Goal: Task Accomplishment & Management: Complete application form

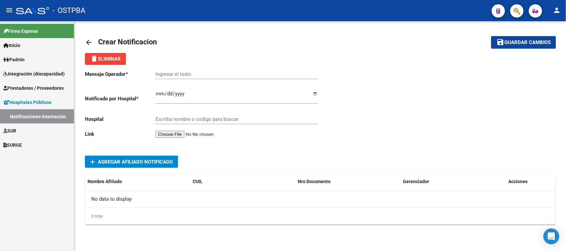
click at [158, 95] on input "Ingresar el fecha" at bounding box center [237, 96] width 163 height 11
type input "2025-10-05"
click at [164, 117] on input "Escriba nombre o codigo para buscar" at bounding box center [237, 119] width 163 height 6
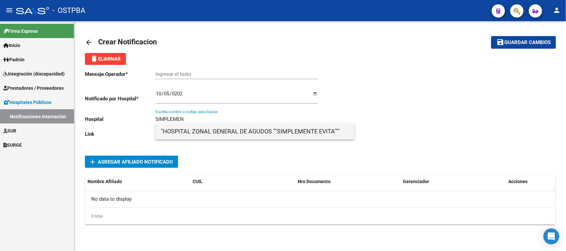
click at [250, 130] on span ""HOSPITAL ZONAL GENERAL DE AGUDOS ""SIMPLEMENTE EVITA"""" at bounding box center [255, 132] width 188 height 16
type input ""HOSPITAL ZONAL GENERAL DE AGUDOS ""SIMPLEMENTE EVITA""""
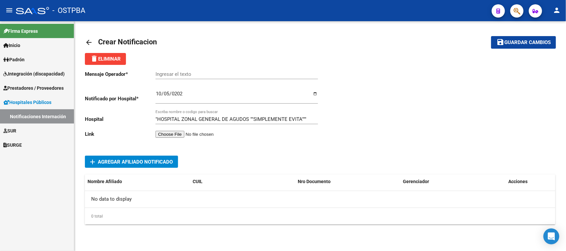
click at [191, 135] on input "file" at bounding box center [198, 134] width 84 height 7
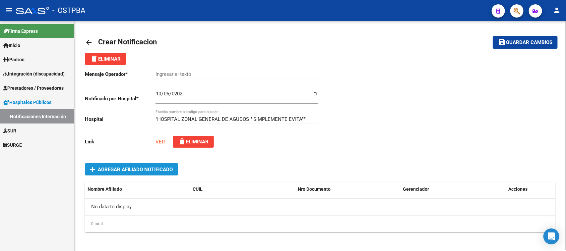
click at [125, 170] on span "Agregar Afiliado Notificado" at bounding box center [135, 170] width 75 height 6
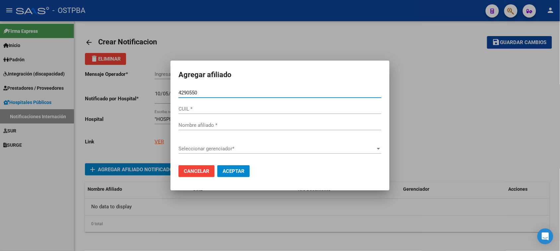
type input "42905509"
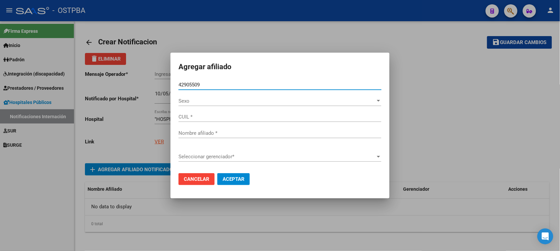
type input "27429055097"
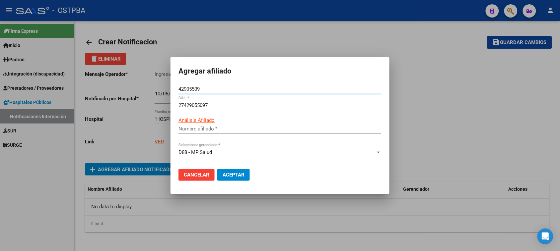
type input "ZABALA MICAELA BELEN"
type input "42905509"
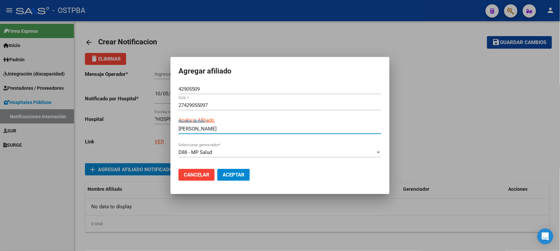
drag, startPoint x: 178, startPoint y: 128, endPoint x: 246, endPoint y: 128, distance: 68.0
click at [246, 128] on input "ZABALA MICAELA BELEN" at bounding box center [279, 129] width 203 height 6
click at [234, 174] on span "Aceptar" at bounding box center [234, 175] width 22 height 6
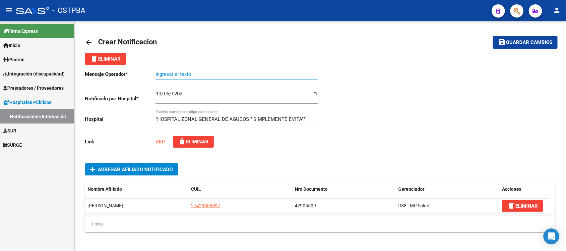
paste input "ZABALA MICAELA BELEN"
type input "ZABALA MICAELA BELEN"
click at [516, 37] on button "save Guardar cambios" at bounding box center [525, 42] width 65 height 12
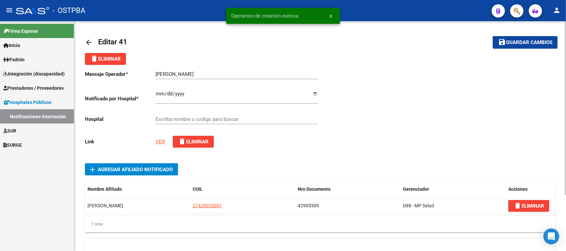
type input ""HOSPITAL ZONAL GENERAL DE AGUDOS ""SIMPLEMENTE EVITA""""
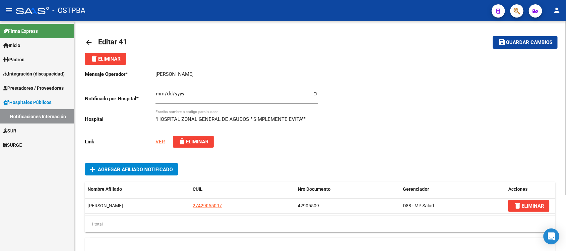
click at [86, 41] on mat-icon "arrow_back" at bounding box center [89, 42] width 8 height 8
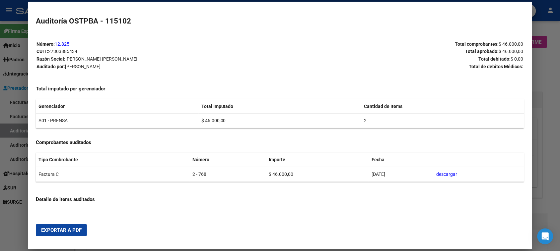
click at [546, 115] on div at bounding box center [280, 125] width 560 height 251
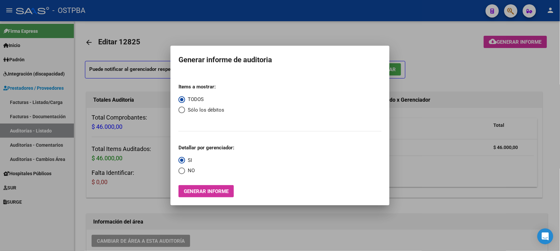
click at [154, 181] on div at bounding box center [280, 125] width 560 height 251
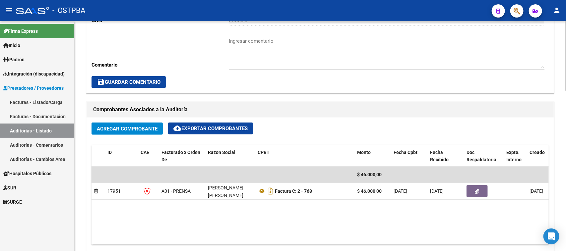
scroll to position [290, 0]
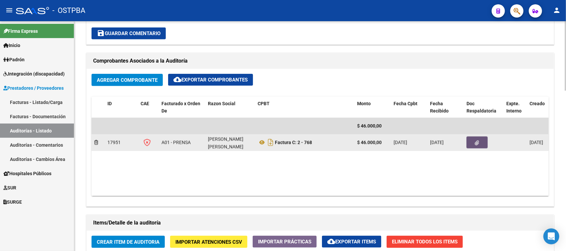
click at [477, 144] on icon "button" at bounding box center [477, 143] width 4 height 5
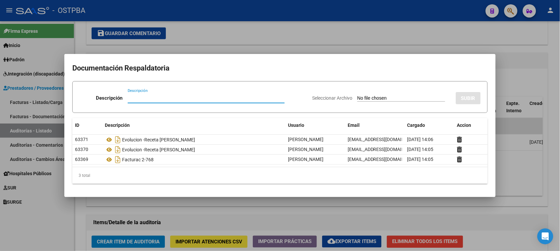
click at [369, 99] on input "Seleccionar Archivo" at bounding box center [401, 99] width 88 height 6
type input "C:\fakepath\AUDITORIA 12825.pdf"
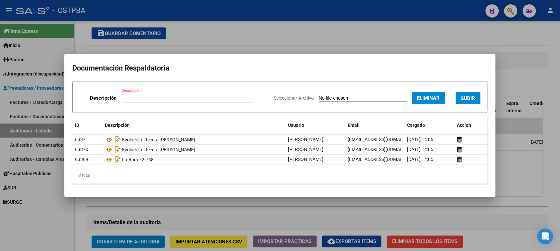
click at [122, 100] on input "Descripción" at bounding box center [187, 98] width 130 height 6
type input "AUDITORIA 12825"
click at [468, 97] on span "SUBIR" at bounding box center [468, 99] width 14 height 6
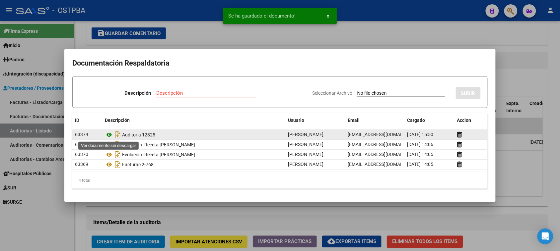
click at [108, 134] on icon at bounding box center [109, 135] width 9 height 8
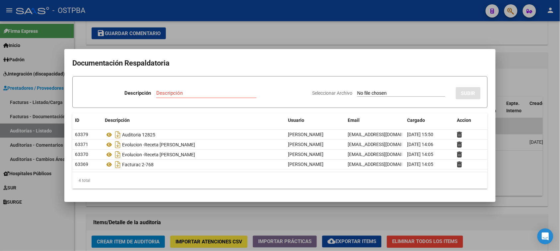
click at [190, 181] on div "4 total" at bounding box center [279, 180] width 415 height 17
click at [307, 33] on div at bounding box center [280, 125] width 560 height 251
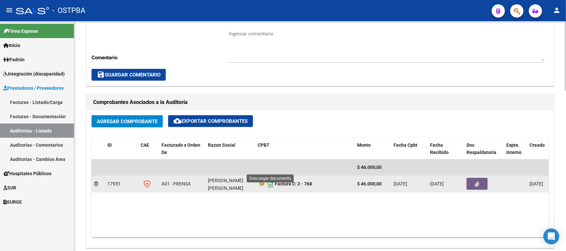
scroll to position [83, 0]
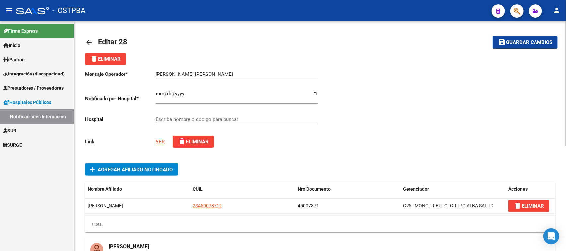
type input "HOSPITAL DE INFECCIOSAS FRANCISCO J. MUÑIZ"
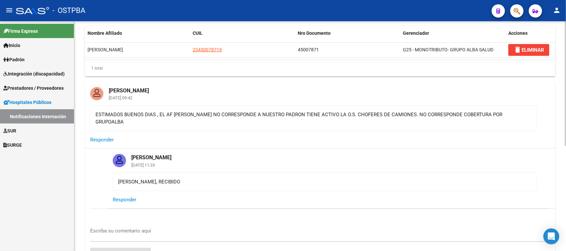
scroll to position [166, 0]
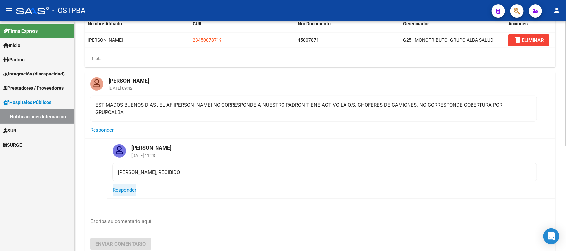
click at [122, 187] on span "Responder" at bounding box center [125, 190] width 24 height 6
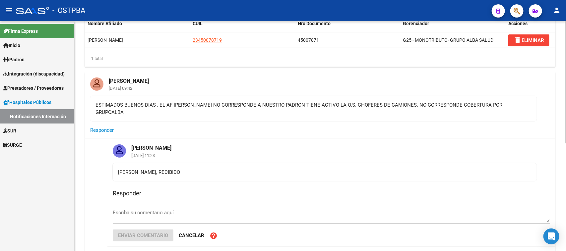
click at [206, 189] on h3 "Responder" at bounding box center [331, 193] width 437 height 9
click at [187, 233] on span "Cancelar" at bounding box center [192, 236] width 26 height 6
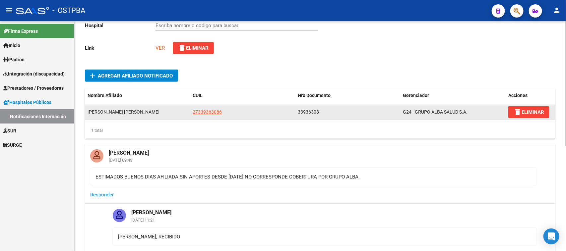
scroll to position [124, 0]
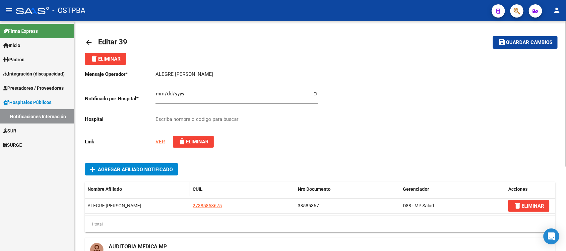
type input "HOSPITAL ZONAL GENERAL DE AGUDOS [PERSON_NAME]"
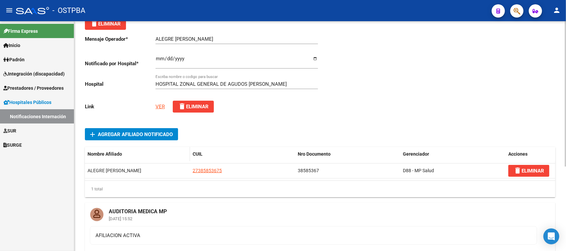
scroll to position [83, 0]
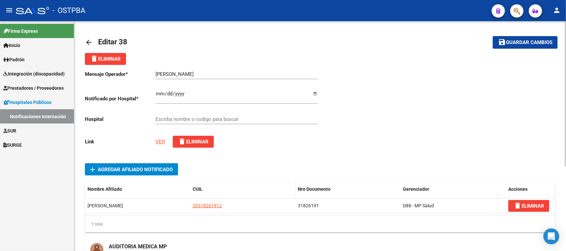
type input "HOSPITAL INTERZONAL GENERAL DE AGUDOS DR. FIORITO"
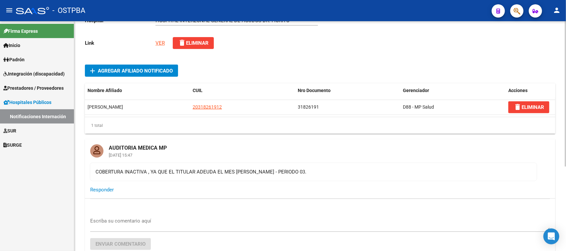
scroll to position [124, 0]
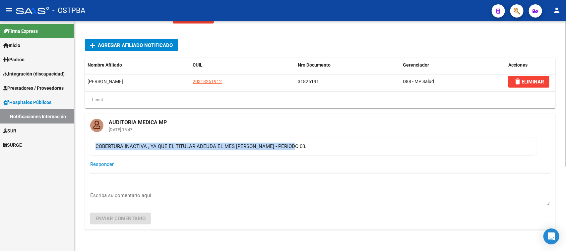
drag, startPoint x: 95, startPoint y: 146, endPoint x: 307, endPoint y: 147, distance: 211.6
click at [307, 147] on div "COBERTURA INACTIVA , YA QUE EL TITULAR ADEUDA EL MES DE MARZO - PERIODO 03." at bounding box center [314, 146] width 436 height 7
copy div "COBERTURA INACTIVA , YA QUE EL TITULAR ADEUDA EL MES DE MARZO - PERIODO 03."
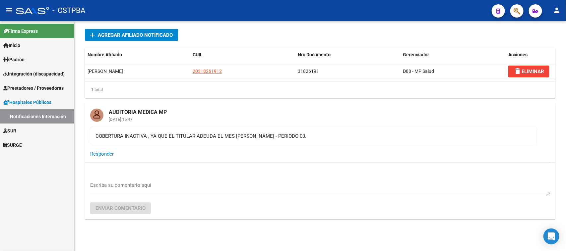
click at [58, 161] on div "Firma Express Inicio Calendario SSS Instructivos Contacto OS Padrón Padrón Ágil…" at bounding box center [37, 136] width 74 height 230
drag, startPoint x: 256, startPoint y: 159, endPoint x: 213, endPoint y: 149, distance: 44.1
click at [253, 158] on mat-card-actions "Responder" at bounding box center [320, 154] width 471 height 17
click at [186, 113] on mat-card-header "AUDITORIA MEDICA MP 07/10/2025 15:47" at bounding box center [320, 115] width 471 height 24
click at [175, 128] on mat-card-content "COBERTURA INACTIVA , YA QUE EL TITULAR ADEUDA EL MES DE MARZO - PERIODO 03." at bounding box center [313, 136] width 447 height 19
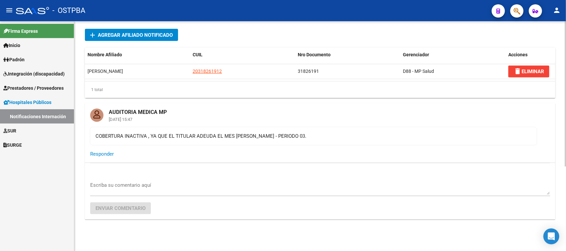
click at [175, 128] on mat-card-content "COBERTURA INACTIVA , YA QUE EL TITULAR ADEUDA EL MES DE MARZO - PERIODO 03." at bounding box center [313, 136] width 447 height 19
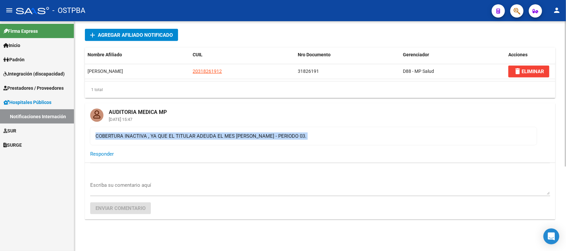
click at [175, 128] on mat-card-content "COBERTURA INACTIVA , YA QUE EL TITULAR ADEUDA EL MES DE MARZO - PERIODO 03." at bounding box center [313, 136] width 447 height 19
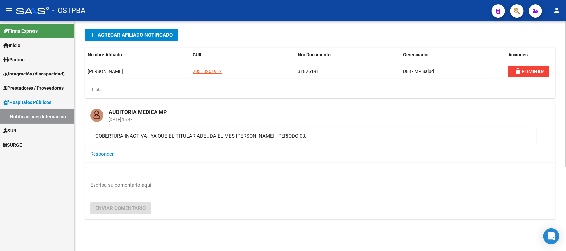
click at [220, 109] on mat-card-header "AUDITORIA MEDICA MP 07/10/2025 15:47" at bounding box center [320, 115] width 471 height 24
click at [147, 118] on mat-card-subtitle "07/10/2025 15:47" at bounding box center [137, 119] width 69 height 4
click at [142, 118] on mat-card-subtitle "07/10/2025 15:47" at bounding box center [137, 119] width 69 height 4
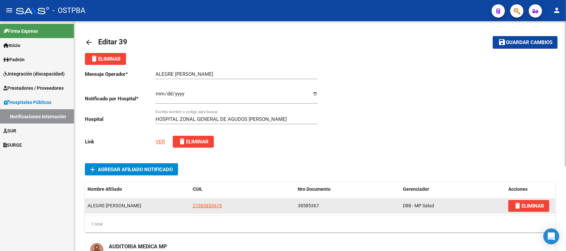
scroll to position [83, 0]
